Goal: Information Seeking & Learning: Find specific fact

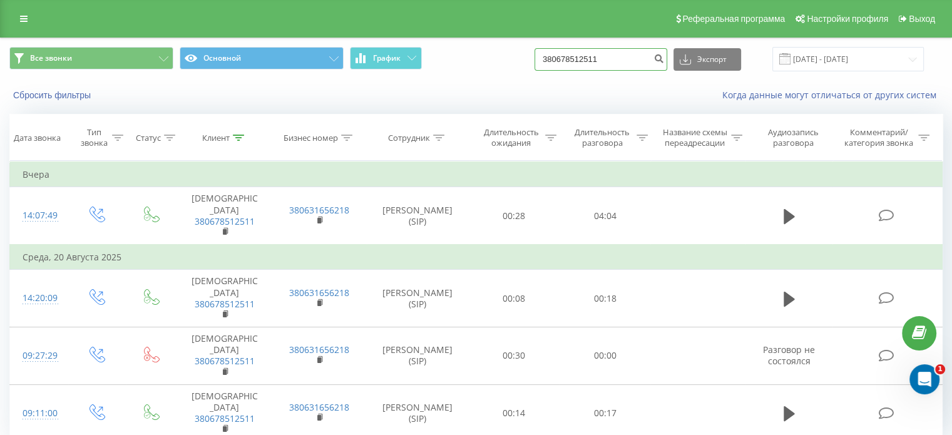
drag, startPoint x: 628, startPoint y: 58, endPoint x: 499, endPoint y: 57, distance: 128.9
click at [499, 57] on div "Все звонки Основной График 380678512511 Экспорт .csv .xls .xlsx 22.05.2025 - 22…" at bounding box center [475, 59] width 933 height 24
paste input "67 851"
type input "380 67 851 2511"
click at [24, 18] on icon at bounding box center [24, 18] width 8 height 9
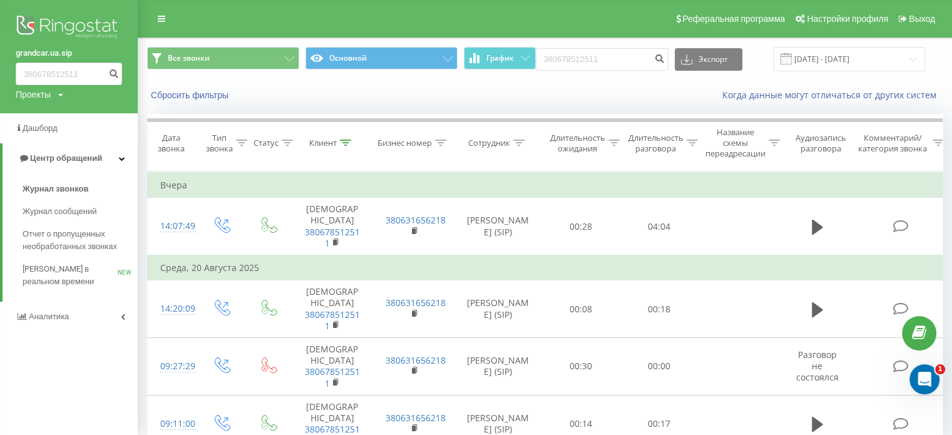
click at [58, 91] on div "Проекты grandcar.kz.sip grandcar.fmc.com grandcar.ua.sip" at bounding box center [40, 94] width 48 height 13
click at [68, 136] on link "[DOMAIN_NAME]" at bounding box center [56, 137] width 61 height 10
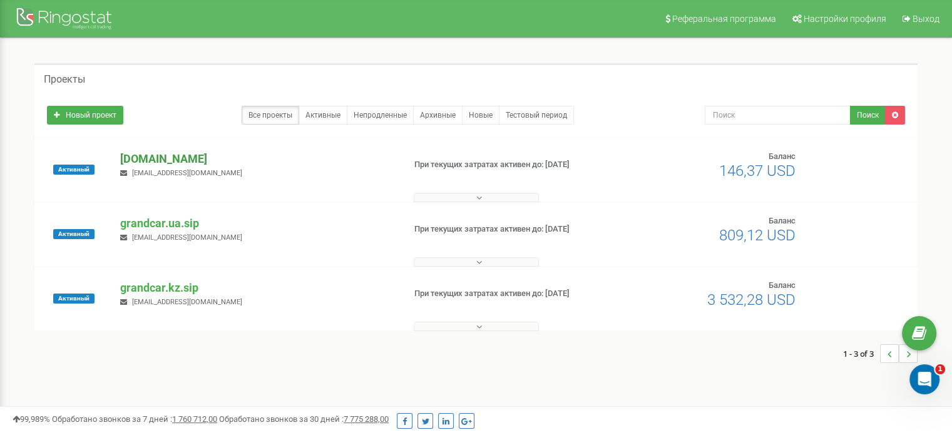
click at [153, 154] on p "[DOMAIN_NAME]" at bounding box center [256, 159] width 273 height 16
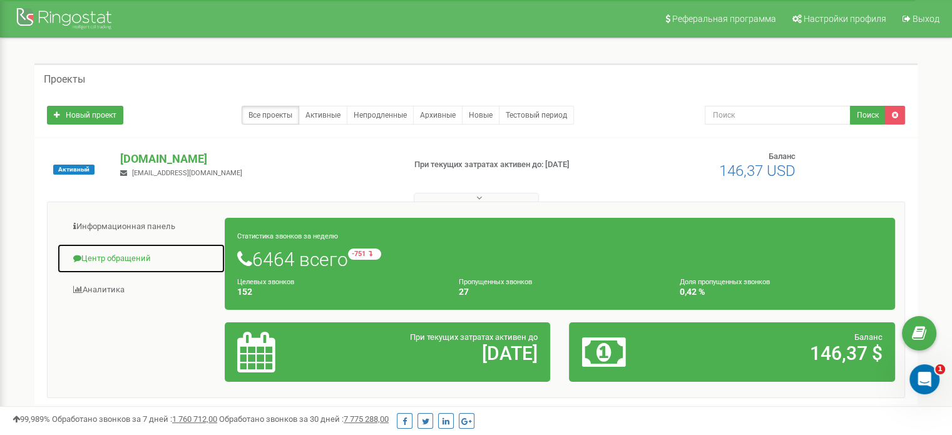
click at [141, 255] on link "Центр обращений" at bounding box center [141, 258] width 168 height 31
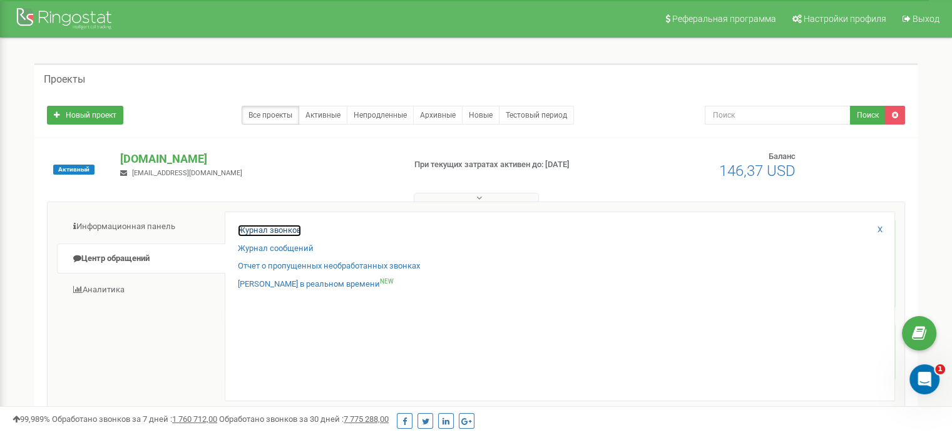
click at [267, 228] on link "Журнал звонков" at bounding box center [269, 231] width 63 height 12
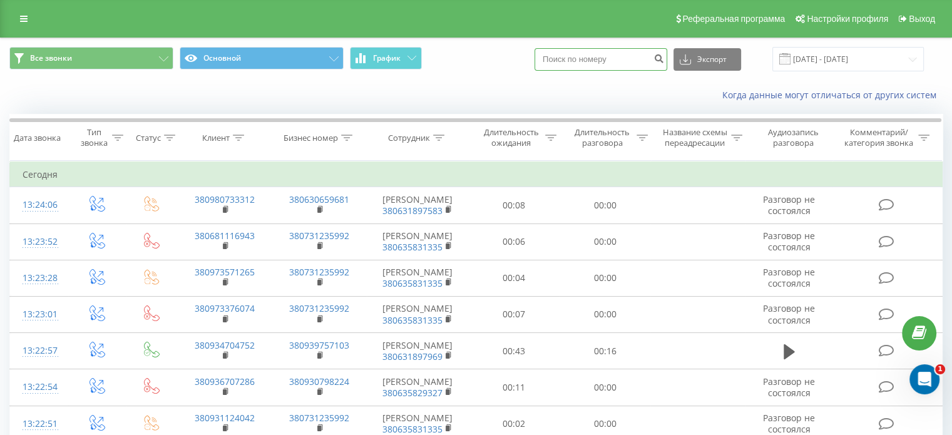
click at [593, 59] on input at bounding box center [600, 59] width 133 height 23
paste input "380 67 851 2511"
type input "380 67 851 2511"
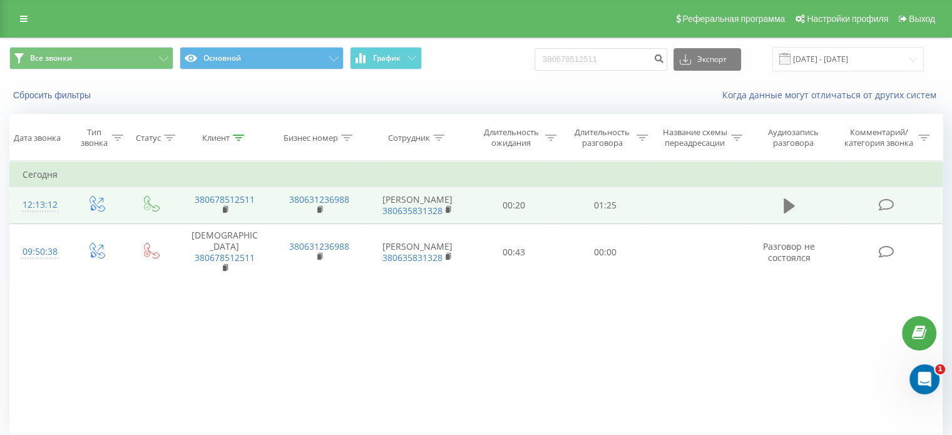
click at [786, 210] on icon at bounding box center [788, 205] width 11 height 15
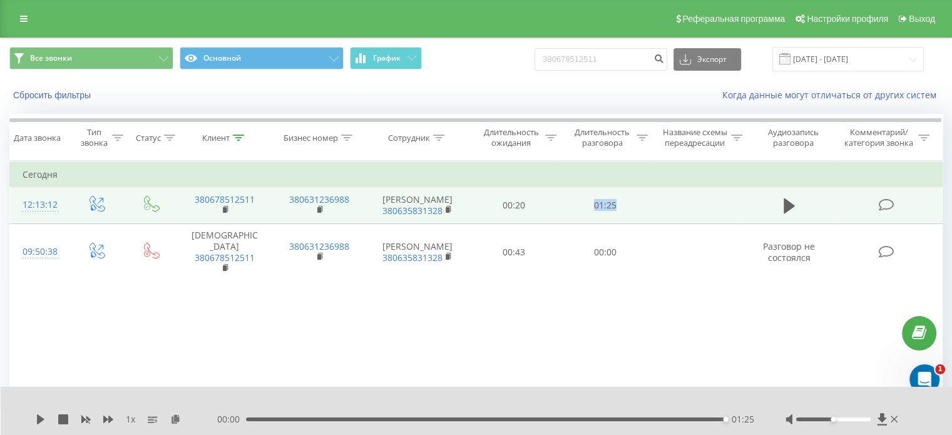
drag, startPoint x: 588, startPoint y: 207, endPoint x: 631, endPoint y: 207, distance: 43.2
click at [631, 207] on td "01:25" at bounding box center [604, 205] width 91 height 36
copy td "01:25"
